Goal: Information Seeking & Learning: Learn about a topic

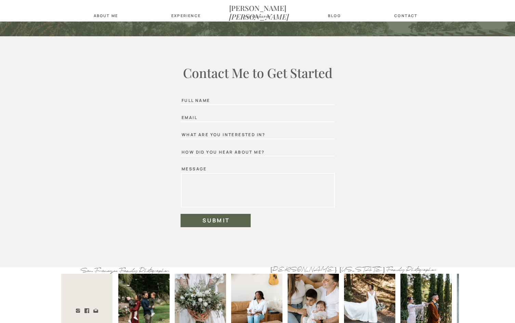
scroll to position [2032, 0]
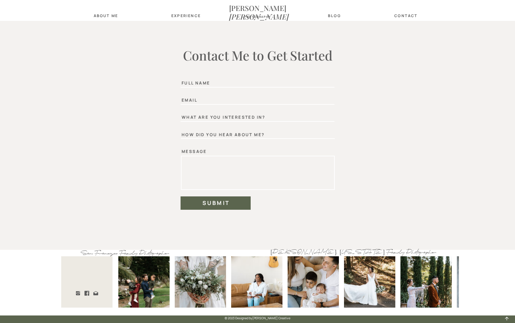
click at [107, 13] on nav "about Me" at bounding box center [106, 15] width 28 height 4
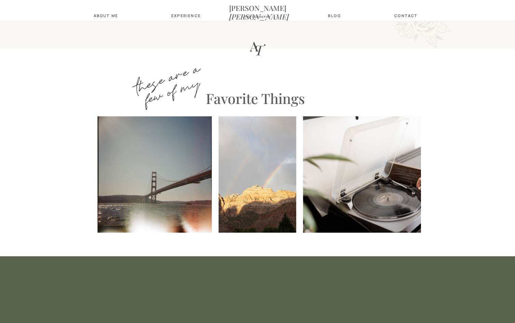
scroll to position [478, 0]
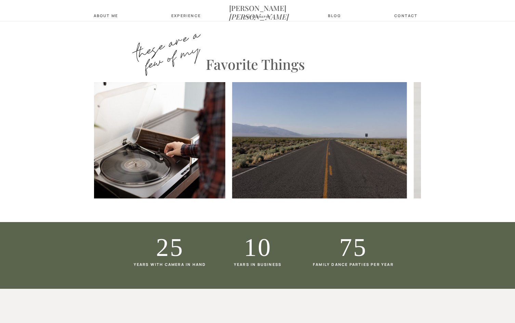
click at [174, 132] on img at bounding box center [138, 140] width 174 height 116
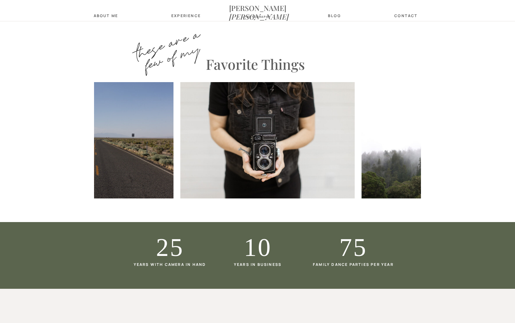
click at [157, 145] on img at bounding box center [86, 140] width 174 height 116
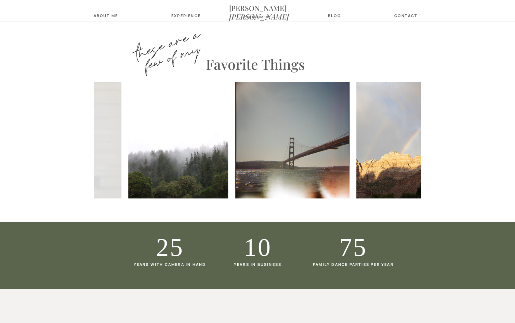
click at [148, 133] on img at bounding box center [178, 140] width 100 height 116
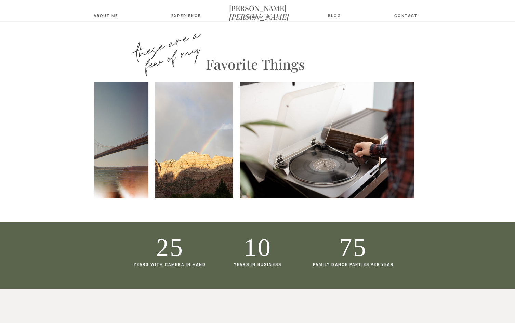
click at [180, 140] on img at bounding box center [194, 140] width 78 height 116
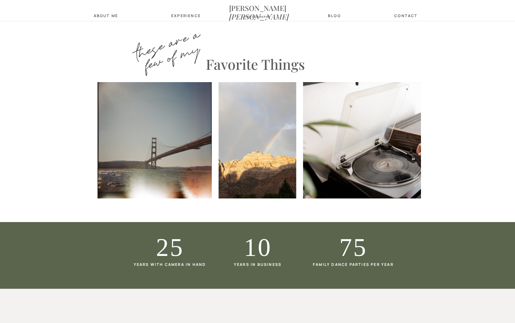
click at [473, 154] on div "now booking! contact blog about Me [PERSON_NAME] photography Experience Experie…" at bounding box center [257, 111] width 515 height 1178
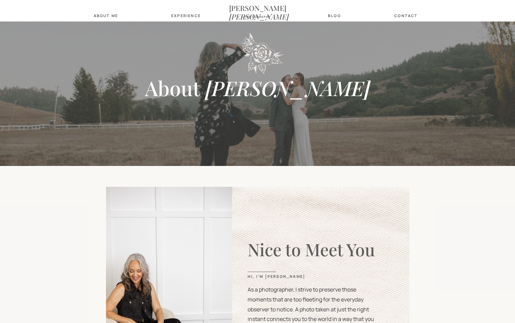
scroll to position [0, 0]
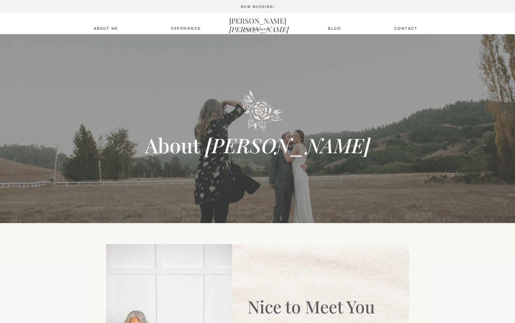
click at [187, 28] on nav "Experience" at bounding box center [184, 28] width 27 height 4
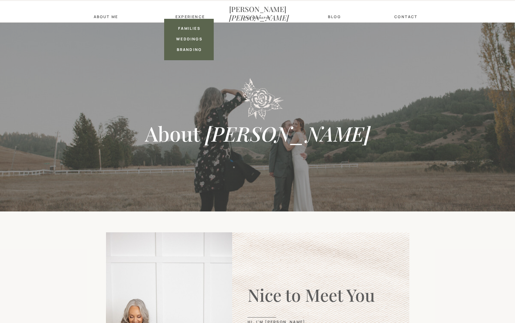
scroll to position [13, 0]
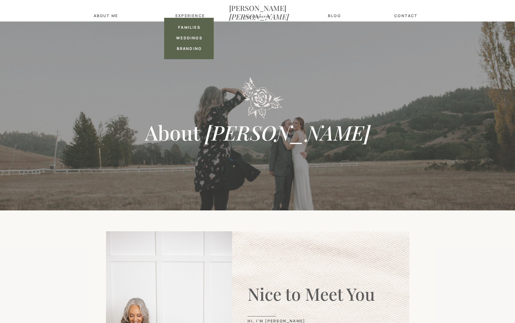
click at [186, 37] on nav "weddings" at bounding box center [189, 38] width 27 height 4
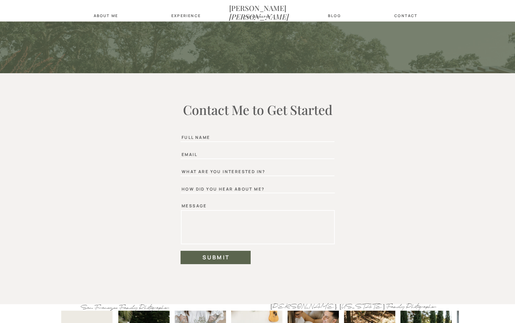
scroll to position [2032, 0]
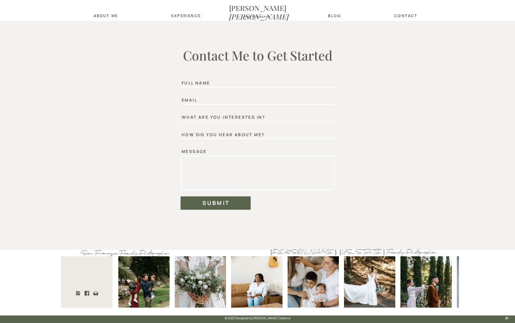
click at [248, 9] on nav "Amy Thompson" at bounding box center [257, 8] width 57 height 8
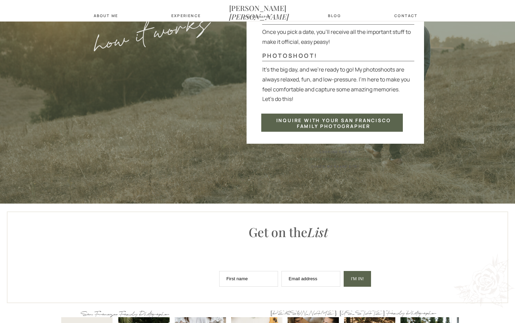
scroll to position [1779, 0]
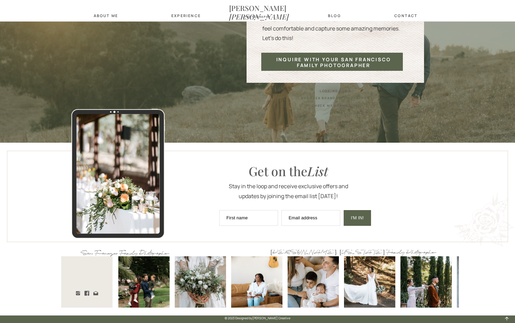
click at [176, 17] on nav "Experience" at bounding box center [184, 15] width 27 height 4
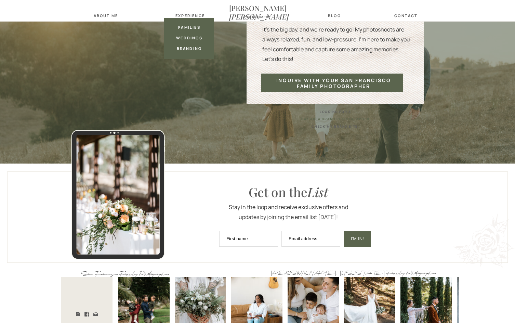
scroll to position [1758, 0]
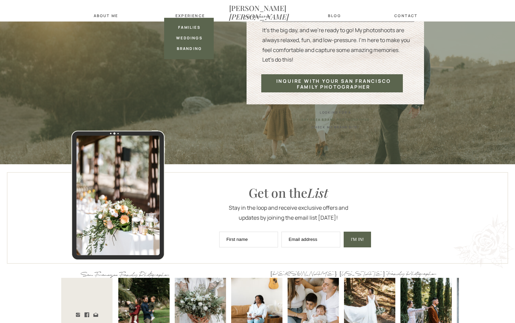
click at [189, 39] on nav "weddings" at bounding box center [189, 38] width 27 height 4
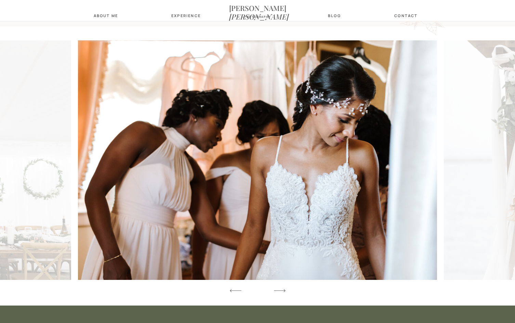
scroll to position [752, 0]
click at [274, 291] on icon at bounding box center [279, 290] width 15 height 20
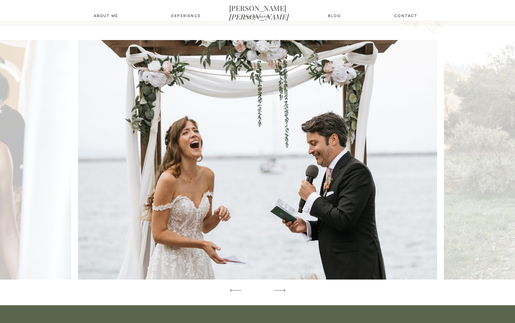
click at [277, 290] on polygon at bounding box center [280, 289] width 12 height 3
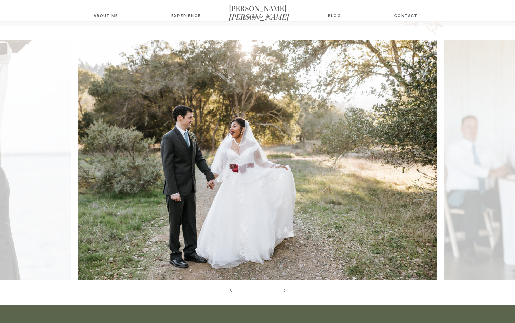
click at [277, 290] on polygon at bounding box center [280, 289] width 12 height 3
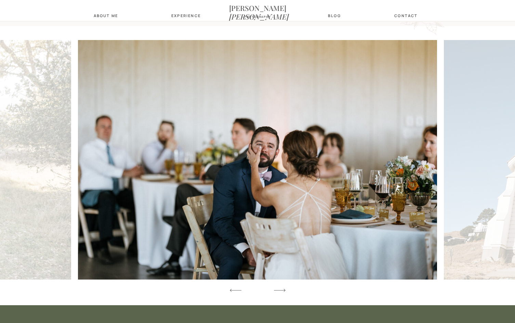
click at [277, 290] on polygon at bounding box center [280, 289] width 12 height 3
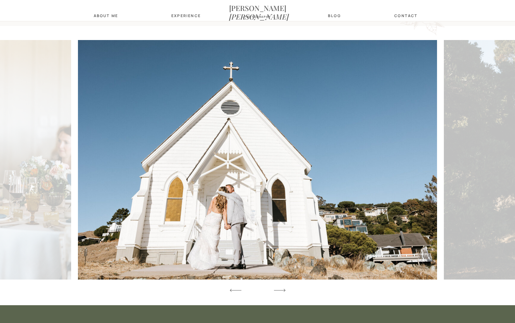
click at [278, 289] on icon at bounding box center [279, 290] width 15 height 20
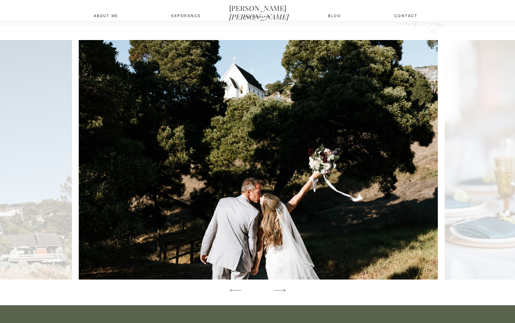
click at [279, 289] on icon at bounding box center [279, 290] width 15 height 20
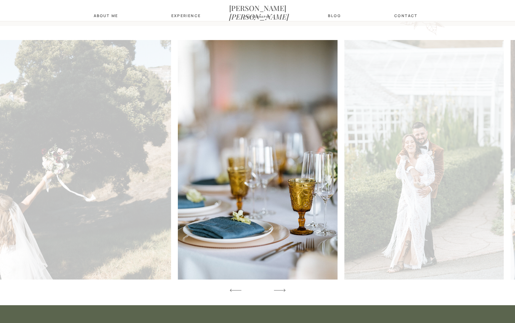
click at [279, 290] on polygon at bounding box center [280, 289] width 12 height 3
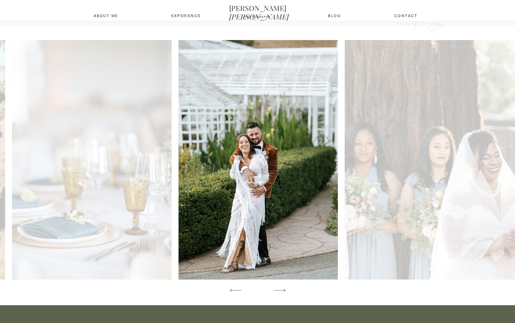
click at [279, 290] on polygon at bounding box center [280, 289] width 12 height 3
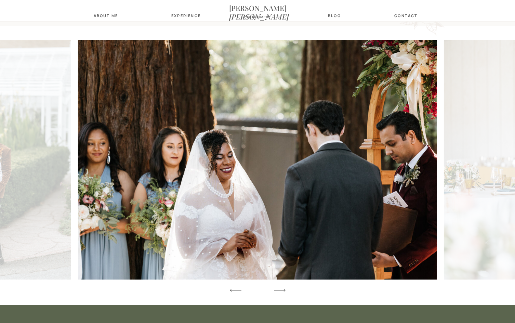
click at [279, 290] on polygon at bounding box center [280, 289] width 12 height 3
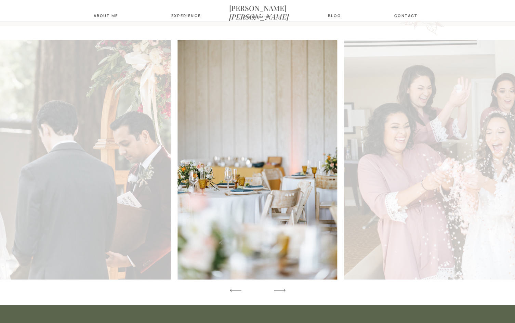
click at [279, 290] on polygon at bounding box center [280, 289] width 12 height 3
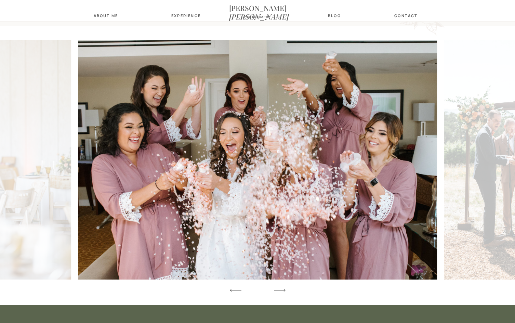
click at [279, 290] on polygon at bounding box center [280, 289] width 12 height 3
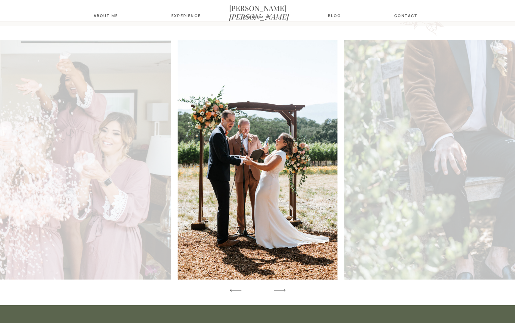
click at [279, 290] on polygon at bounding box center [280, 289] width 12 height 3
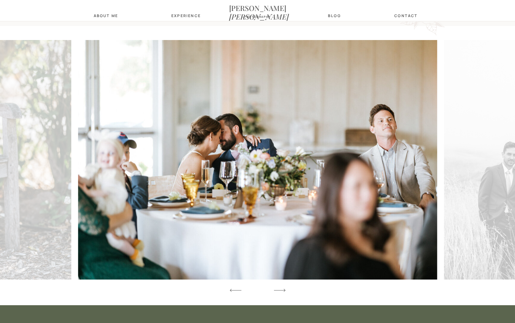
click at [283, 287] on icon at bounding box center [279, 290] width 15 height 20
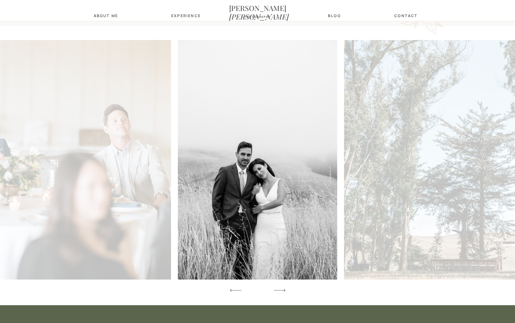
click at [283, 287] on icon at bounding box center [279, 290] width 15 height 20
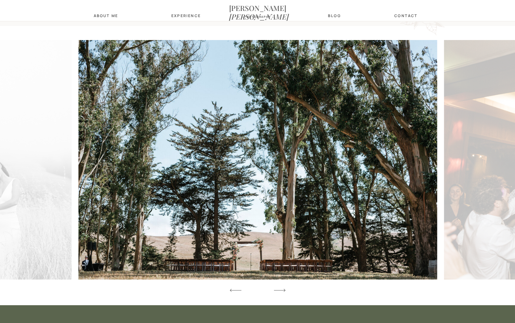
click at [283, 290] on polygon at bounding box center [280, 289] width 12 height 3
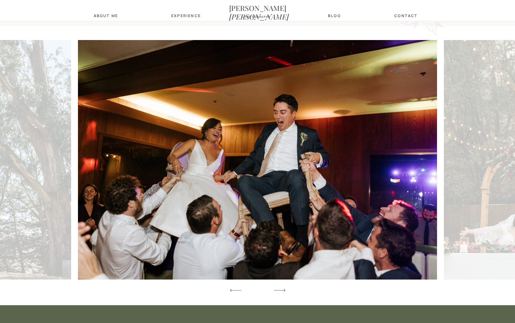
click at [283, 290] on polygon at bounding box center [280, 289] width 12 height 3
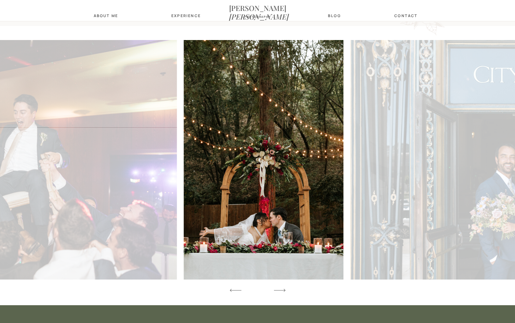
click at [283, 290] on polygon at bounding box center [280, 289] width 12 height 3
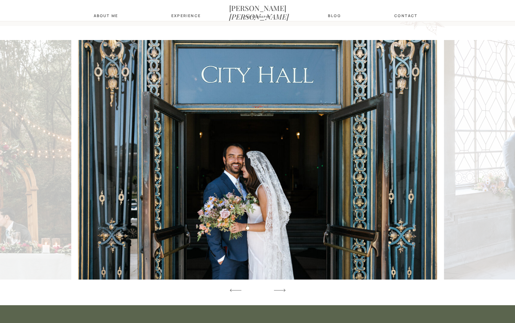
click at [238, 294] on icon at bounding box center [235, 290] width 15 height 20
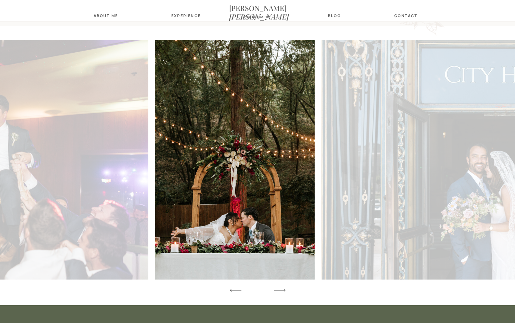
click at [237, 292] on icon at bounding box center [235, 290] width 15 height 20
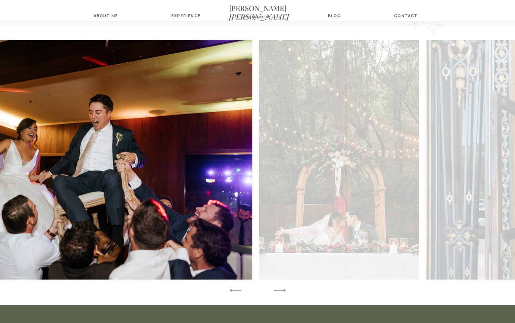
click at [238, 292] on icon at bounding box center [235, 290] width 15 height 20
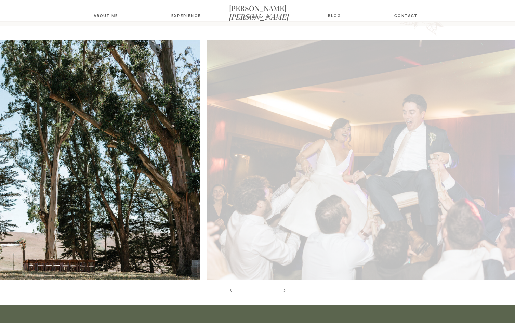
click at [238, 292] on icon at bounding box center [235, 290] width 15 height 20
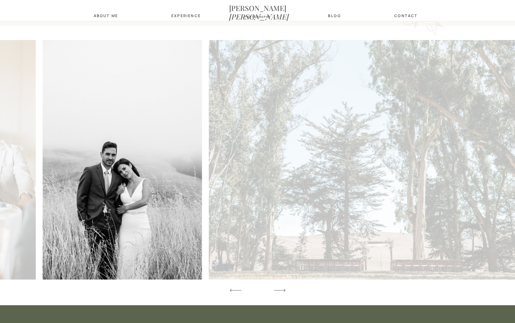
click at [238, 292] on icon at bounding box center [235, 290] width 15 height 20
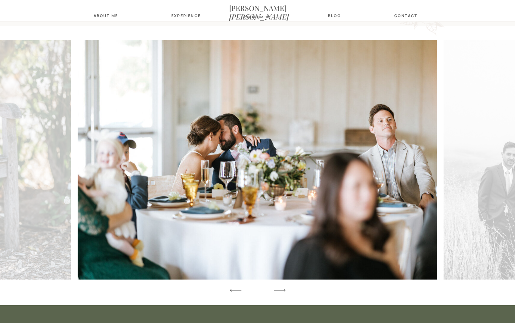
click at [238, 292] on icon at bounding box center [235, 290] width 15 height 20
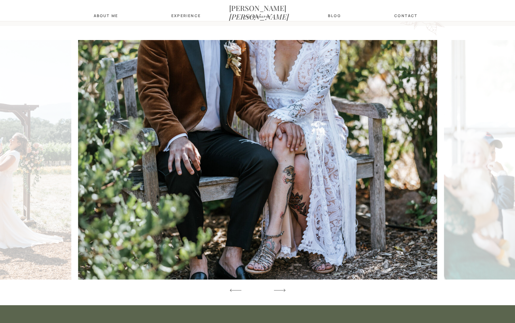
click at [280, 290] on icon at bounding box center [279, 290] width 15 height 20
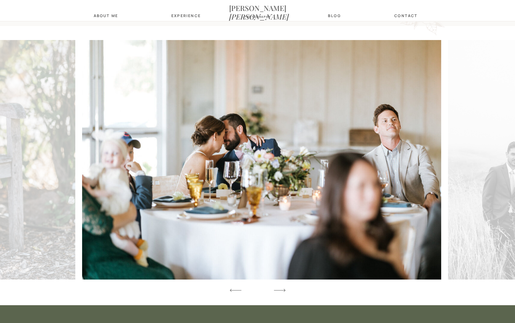
click at [280, 290] on icon at bounding box center [279, 290] width 15 height 20
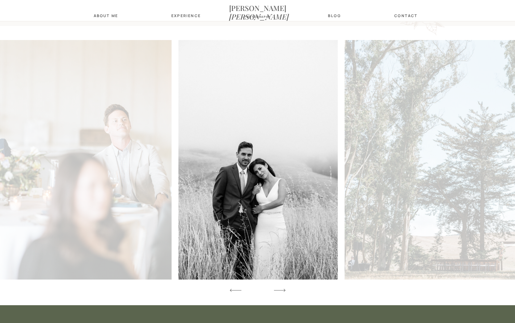
click at [280, 290] on icon at bounding box center [279, 290] width 15 height 20
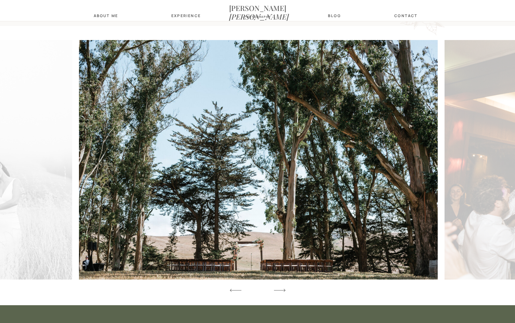
click at [280, 290] on icon at bounding box center [279, 290] width 15 height 20
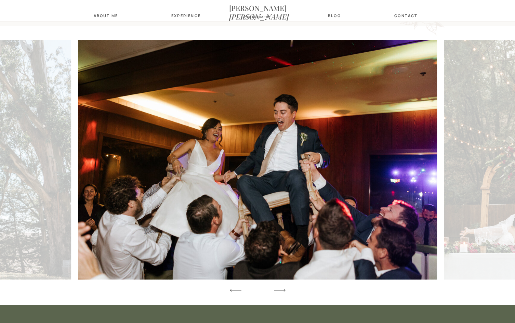
click at [280, 290] on icon at bounding box center [279, 290] width 15 height 20
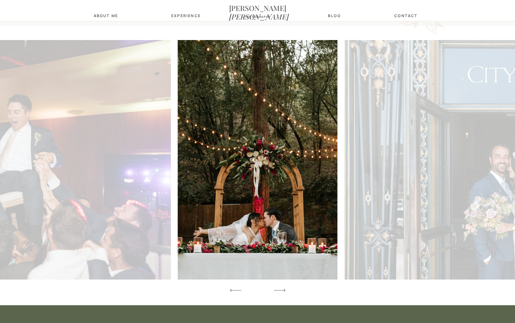
click at [280, 290] on icon at bounding box center [279, 290] width 15 height 20
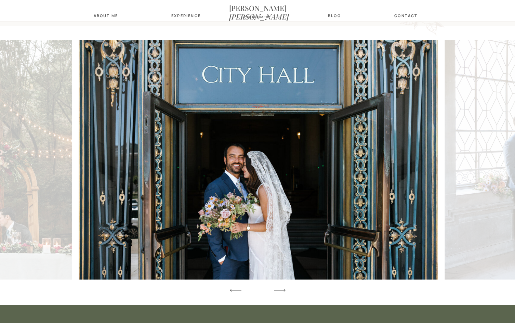
click at [280, 290] on icon at bounding box center [279, 290] width 15 height 20
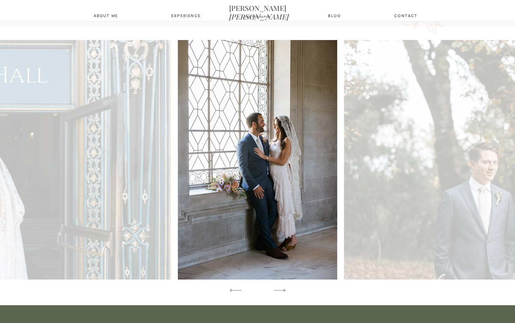
click at [280, 290] on icon at bounding box center [279, 290] width 15 height 20
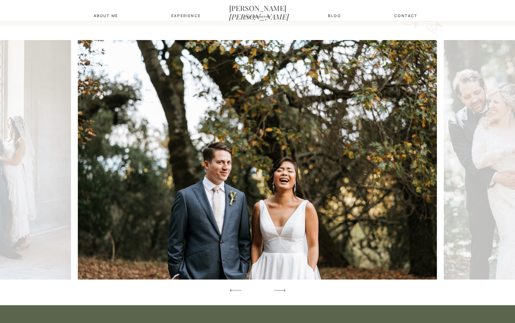
click at [280, 290] on icon at bounding box center [279, 290] width 15 height 20
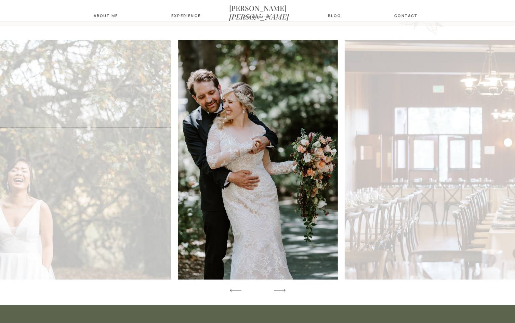
click at [280, 290] on icon at bounding box center [279, 290] width 15 height 20
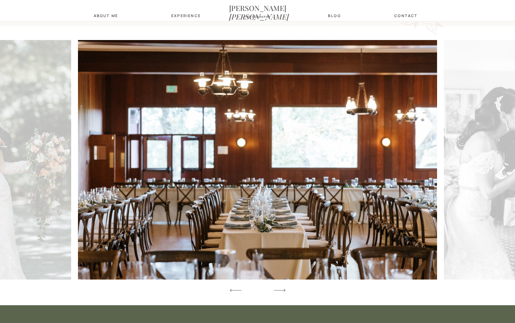
click at [280, 290] on icon at bounding box center [279, 290] width 15 height 20
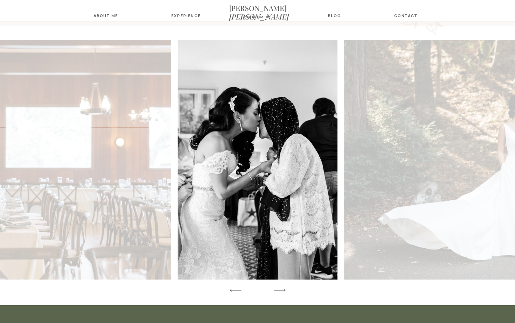
click at [280, 290] on icon at bounding box center [279, 290] width 15 height 20
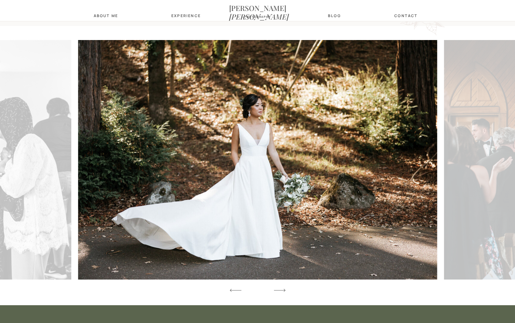
click at [334, 18] on nav "blog" at bounding box center [334, 15] width 21 height 4
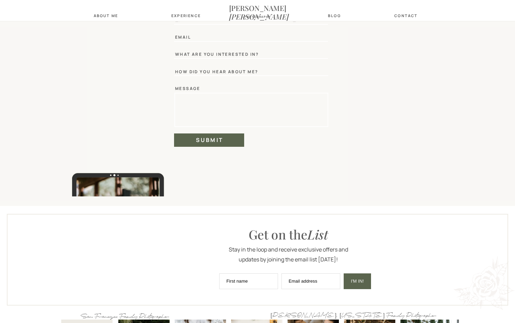
scroll to position [644, 0]
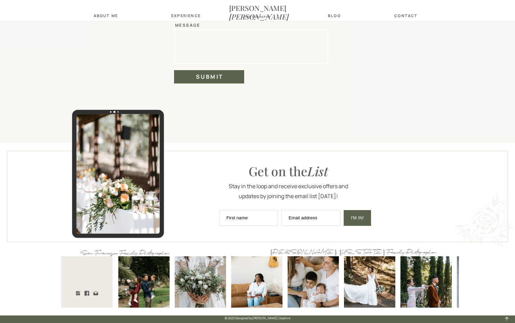
click at [184, 12] on div at bounding box center [251, 12] width 154 height 1
click at [185, 16] on nav "Experience" at bounding box center [184, 15] width 27 height 4
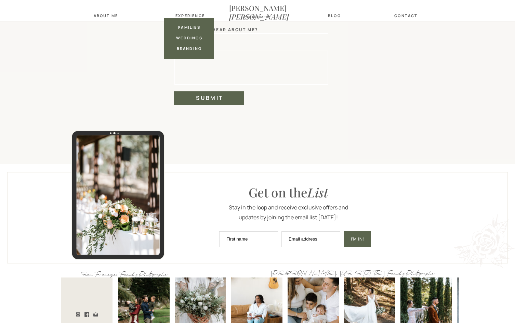
scroll to position [623, 0]
click at [191, 28] on nav "families" at bounding box center [189, 27] width 27 height 4
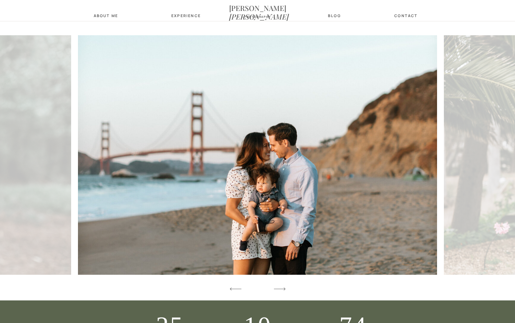
scroll to position [1675, 0]
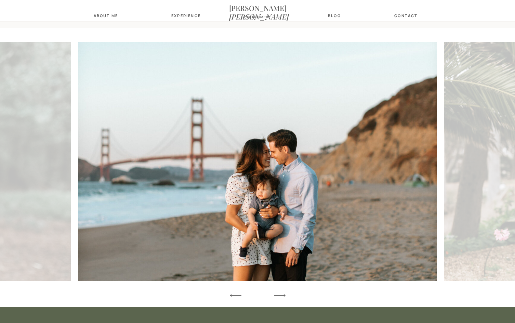
click at [279, 291] on icon at bounding box center [279, 295] width 15 height 20
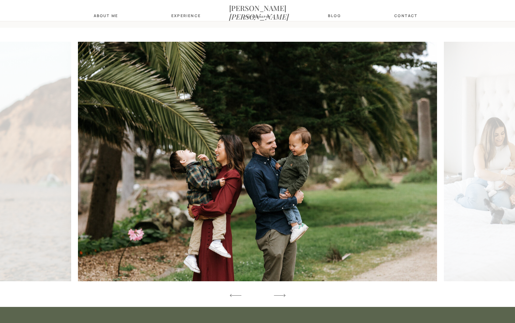
click at [279, 291] on icon at bounding box center [279, 295] width 15 height 20
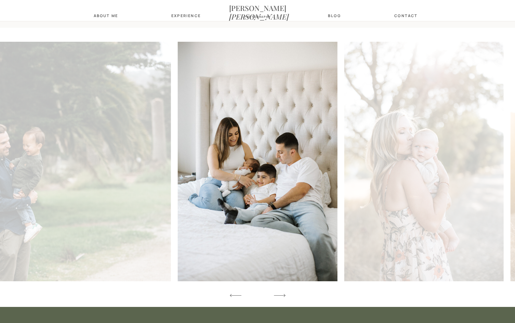
click at [279, 291] on icon at bounding box center [279, 295] width 15 height 20
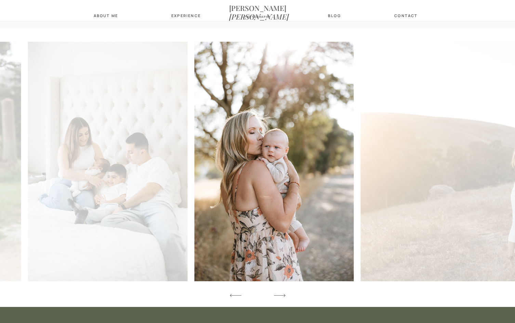
click at [279, 291] on icon at bounding box center [279, 295] width 15 height 20
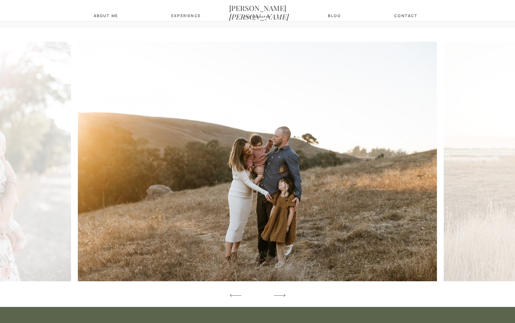
click at [279, 291] on icon at bounding box center [279, 295] width 15 height 20
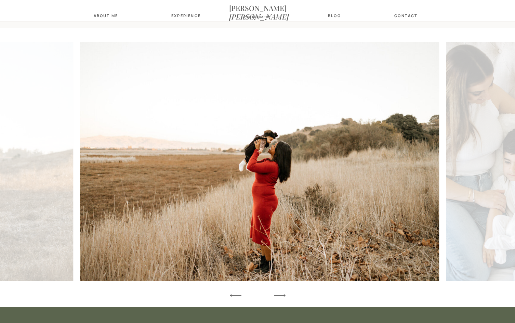
click at [279, 292] on icon at bounding box center [279, 295] width 15 height 20
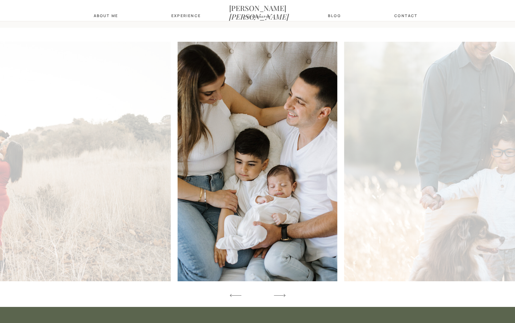
click at [279, 292] on icon at bounding box center [279, 295] width 15 height 20
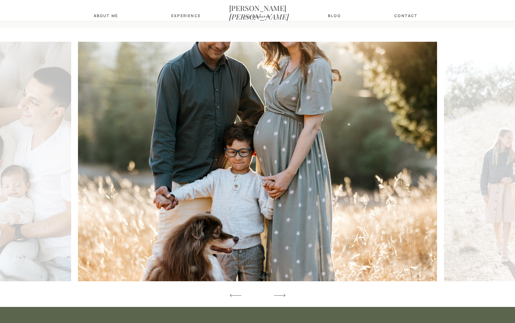
click at [279, 292] on icon at bounding box center [279, 295] width 15 height 20
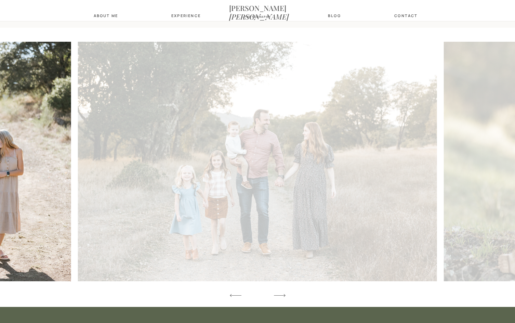
click at [97, 220] on img at bounding box center [257, 161] width 359 height 239
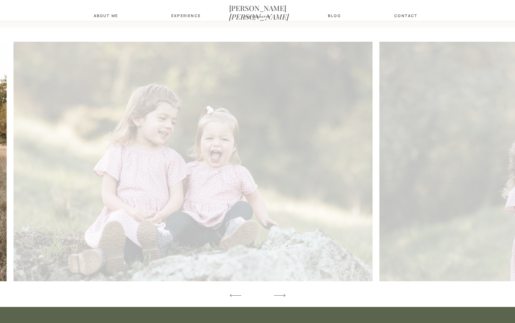
click at [25, 190] on img at bounding box center [192, 161] width 359 height 239
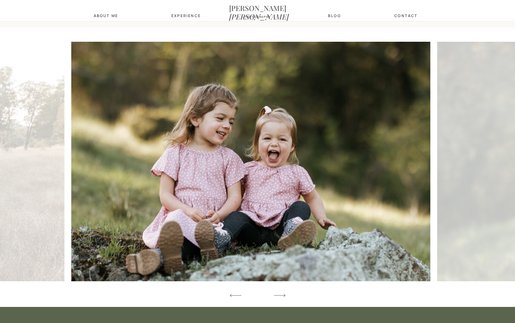
click at [108, 172] on img at bounding box center [250, 161] width 359 height 239
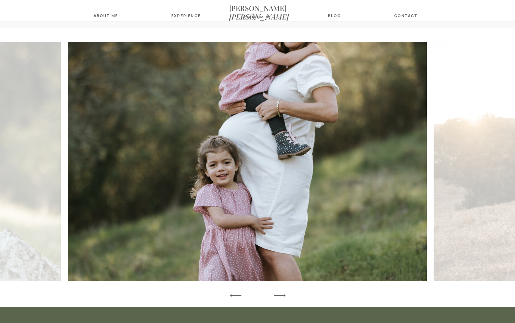
click at [212, 174] on img at bounding box center [247, 161] width 359 height 239
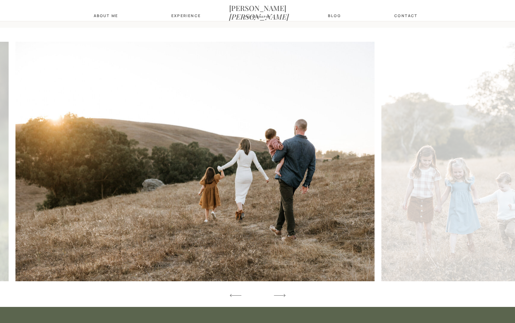
click at [169, 166] on img at bounding box center [194, 161] width 359 height 239
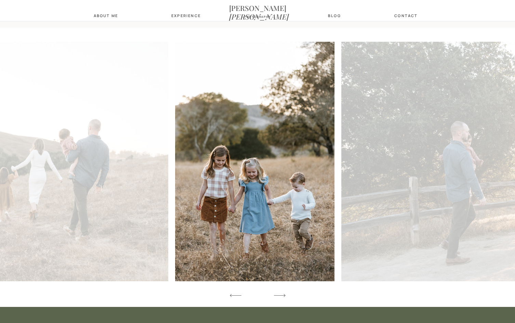
click at [382, 157] on img at bounding box center [520, 161] width 359 height 239
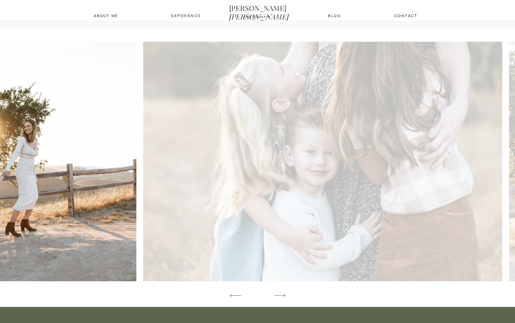
click at [163, 187] on img at bounding box center [322, 161] width 359 height 239
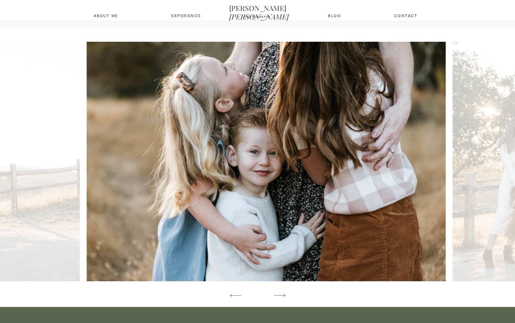
click at [203, 188] on img at bounding box center [266, 161] width 359 height 239
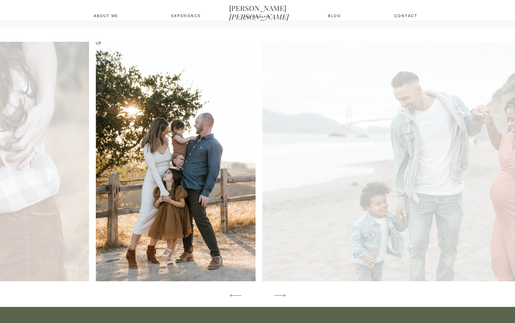
click at [262, 177] on img at bounding box center [441, 161] width 359 height 239
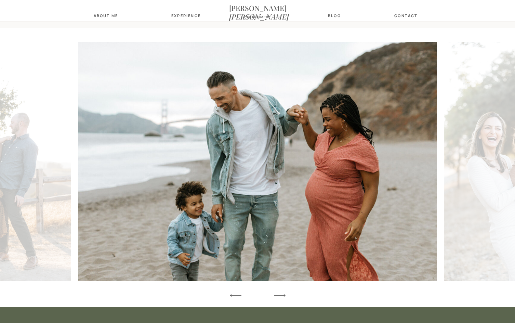
click at [276, 295] on polygon at bounding box center [280, 295] width 12 height 3
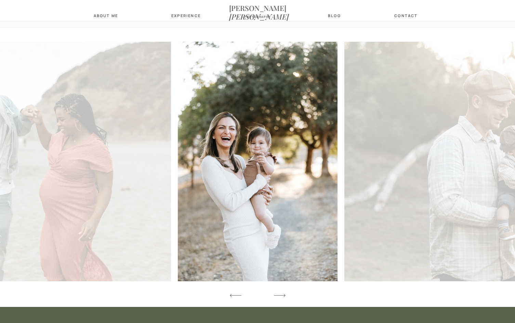
click at [276, 295] on polygon at bounding box center [280, 295] width 12 height 3
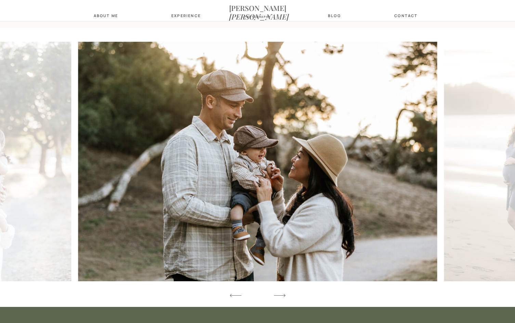
click at [276, 295] on polygon at bounding box center [280, 295] width 12 height 3
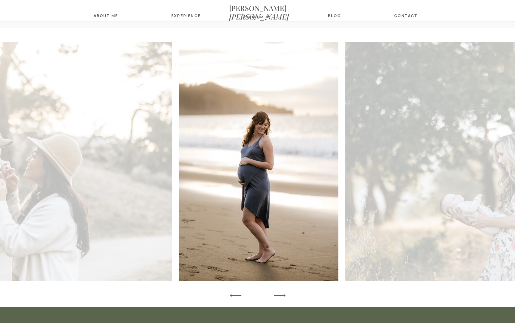
click at [277, 295] on polygon at bounding box center [280, 295] width 12 height 3
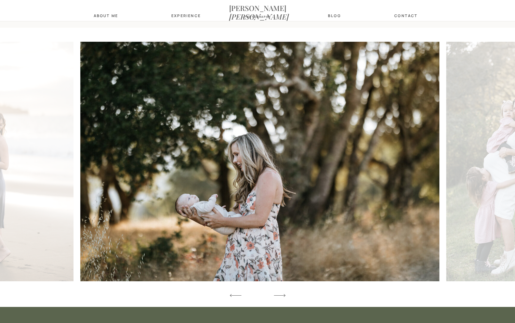
click at [277, 296] on icon at bounding box center [279, 295] width 15 height 20
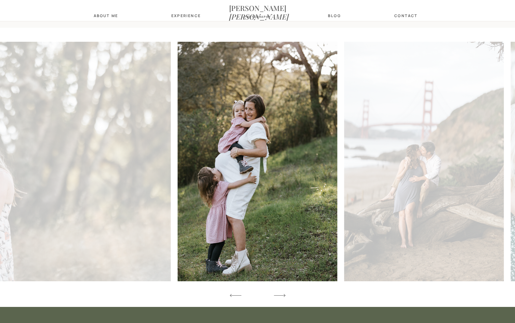
click at [277, 296] on icon at bounding box center [279, 295] width 15 height 20
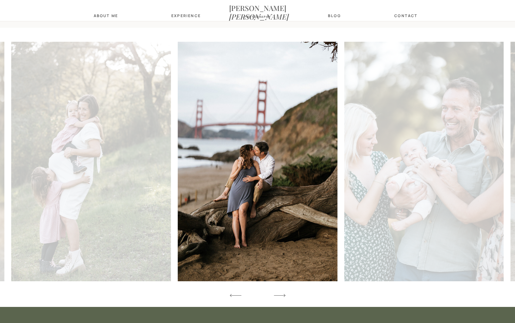
click at [277, 296] on icon at bounding box center [279, 295] width 15 height 20
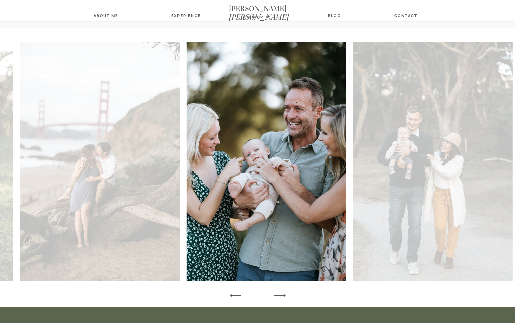
click at [277, 296] on icon at bounding box center [279, 295] width 15 height 20
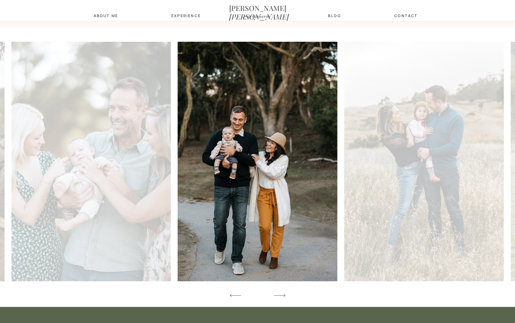
click at [277, 296] on icon at bounding box center [279, 295] width 15 height 20
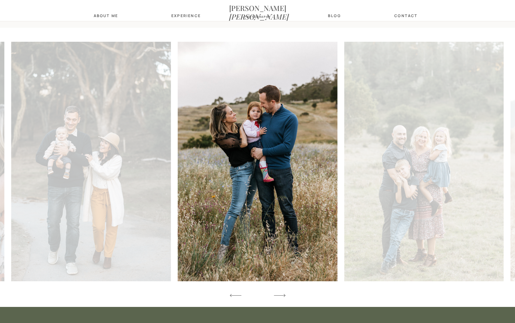
click at [180, 14] on nav "Experience" at bounding box center [184, 15] width 27 height 4
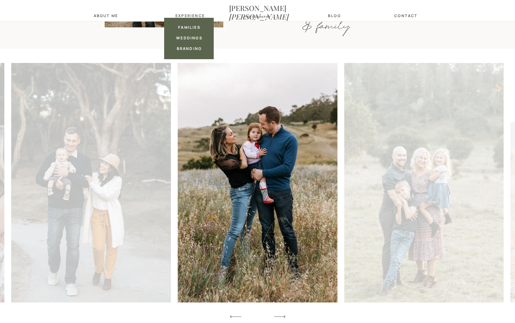
scroll to position [1653, 0]
click at [189, 38] on nav "weddings" at bounding box center [189, 38] width 27 height 4
